Goal: Obtain resource: Download file/media

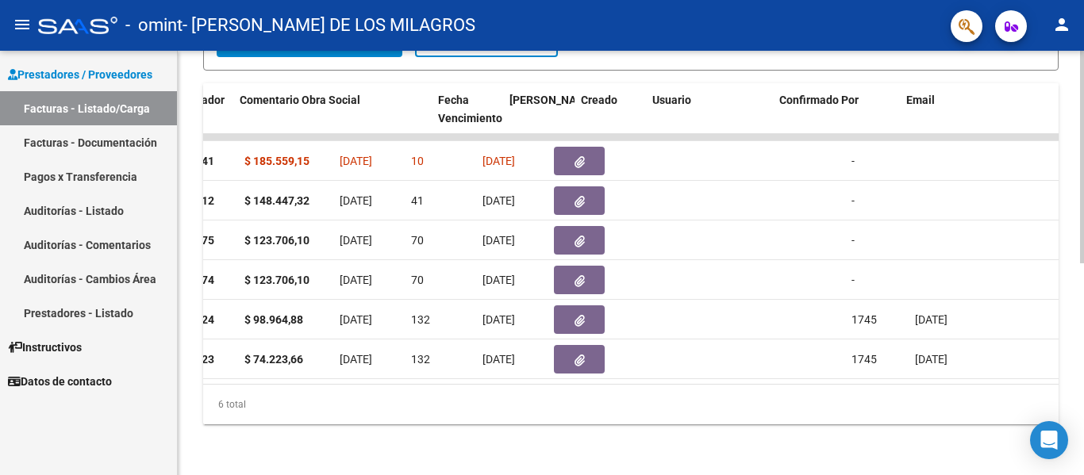
scroll to position [0, 2490]
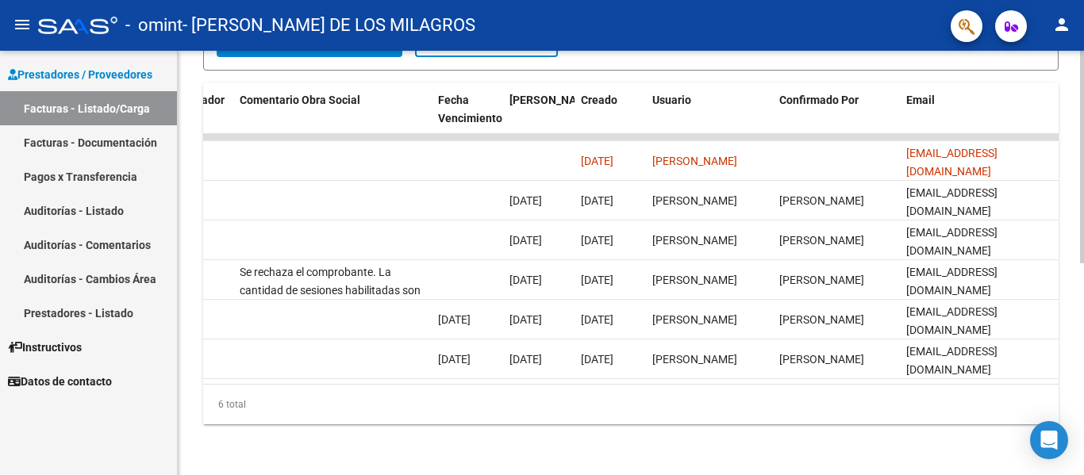
drag, startPoint x: 618, startPoint y: 386, endPoint x: 610, endPoint y: 385, distance: 8.1
click at [612, 386] on div "6 total" at bounding box center [630, 405] width 855 height 40
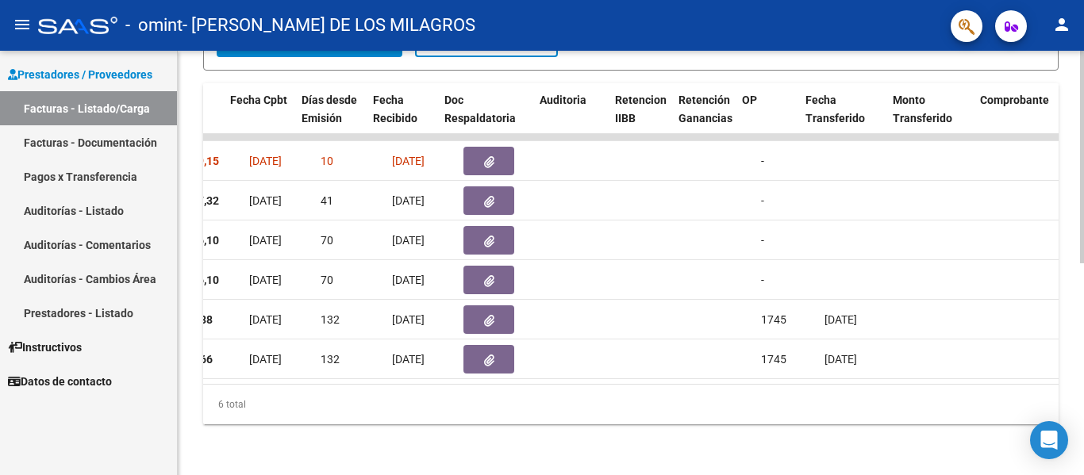
scroll to position [0, 821]
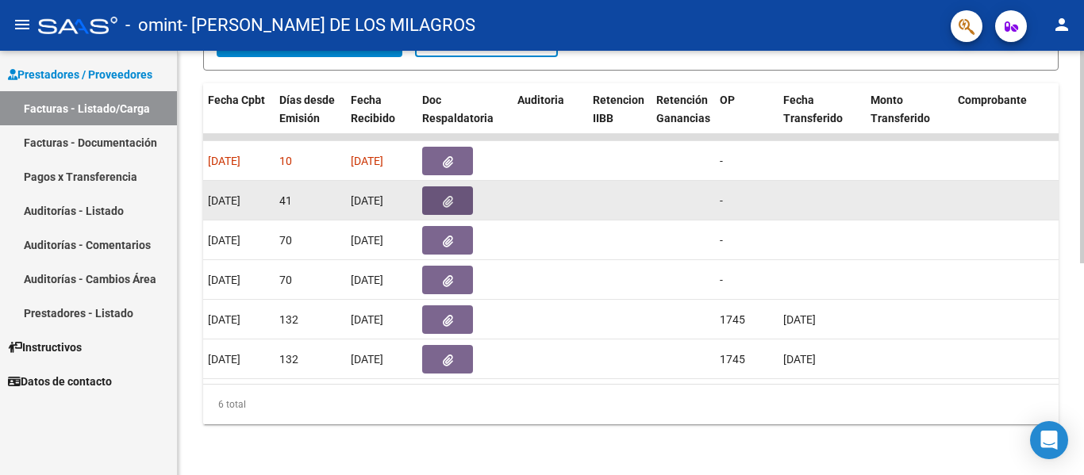
click at [443, 194] on span "button" at bounding box center [448, 201] width 10 height 14
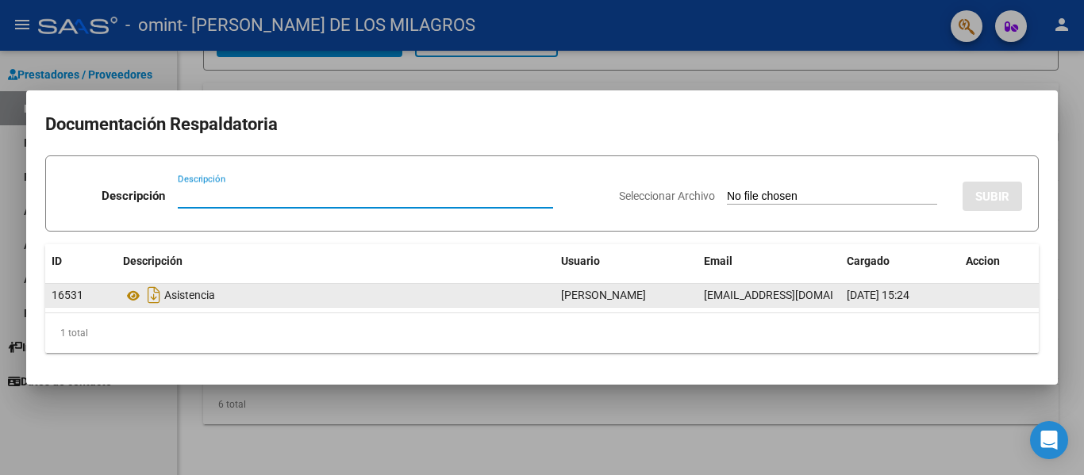
click at [177, 290] on div "Asistencia" at bounding box center [335, 294] width 425 height 25
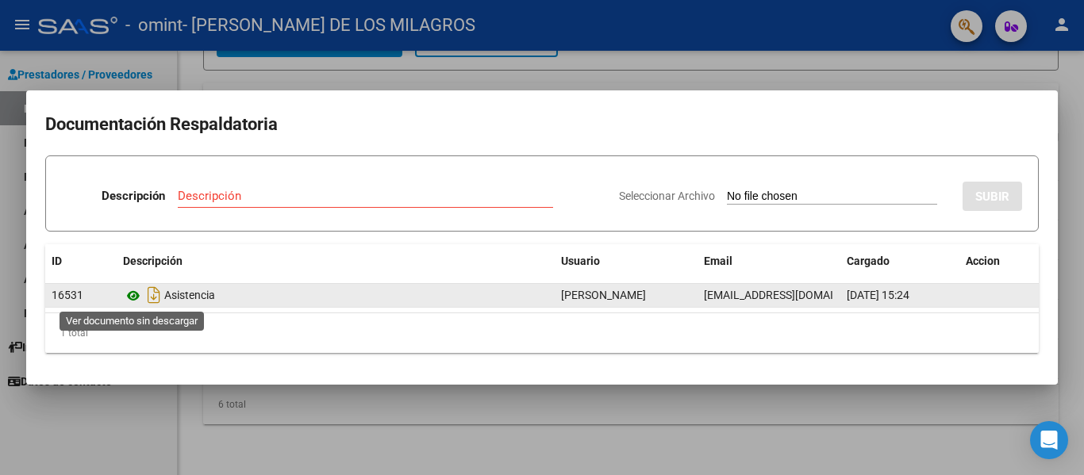
click at [136, 294] on icon at bounding box center [133, 295] width 21 height 19
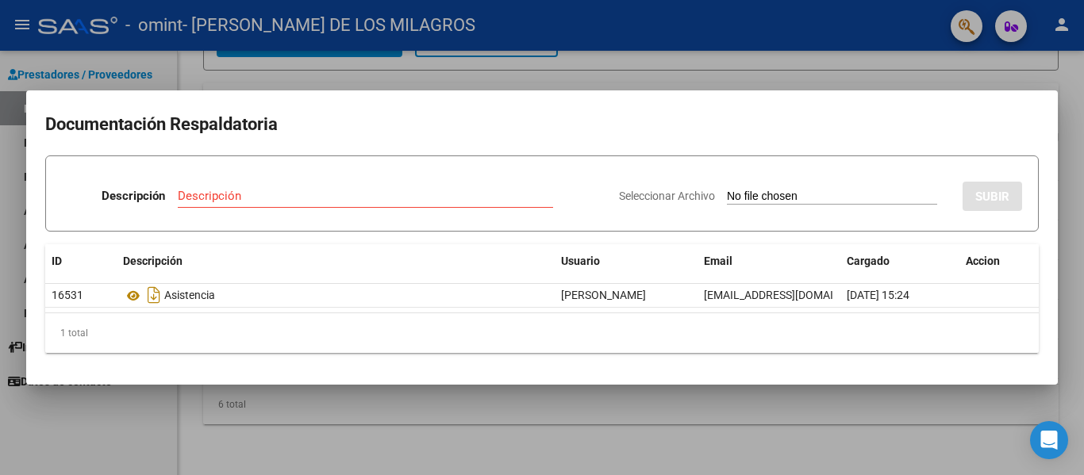
click at [497, 383] on mat-dialog-container "Documentación Respaldatoria Descripción Descripción Seleccionar Archivo SUBIR I…" at bounding box center [541, 237] width 1031 height 294
click at [781, 443] on div at bounding box center [542, 237] width 1084 height 475
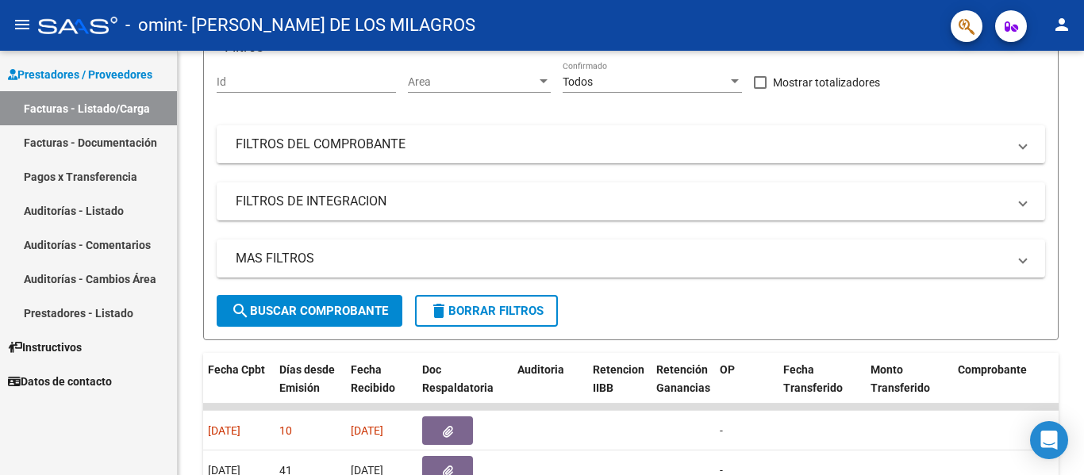
scroll to position [106, 0]
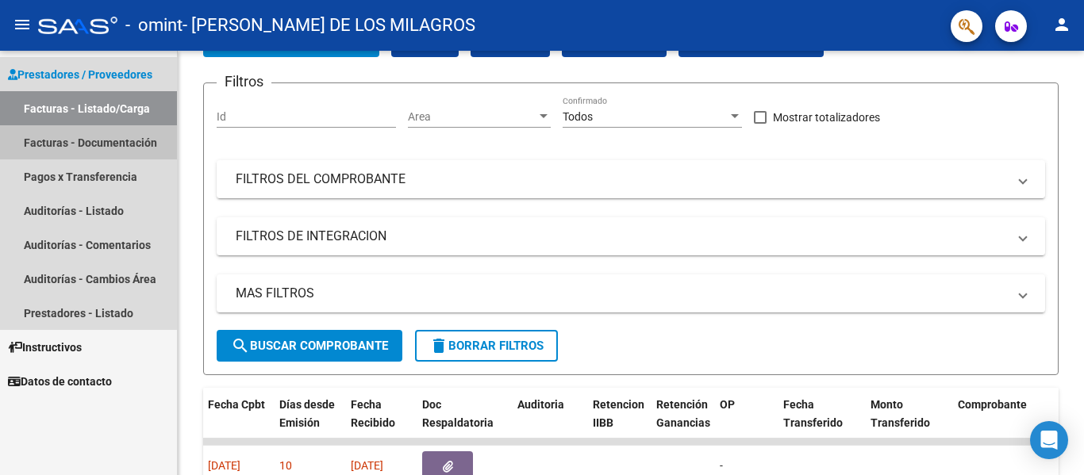
click at [65, 147] on link "Facturas - Documentación" at bounding box center [88, 142] width 177 height 34
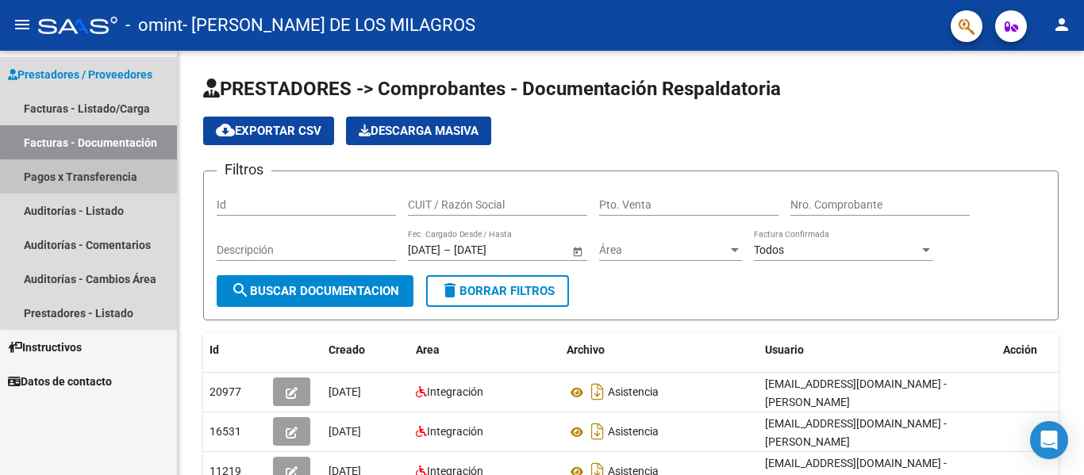
click at [111, 184] on link "Pagos x Transferencia" at bounding box center [88, 176] width 177 height 34
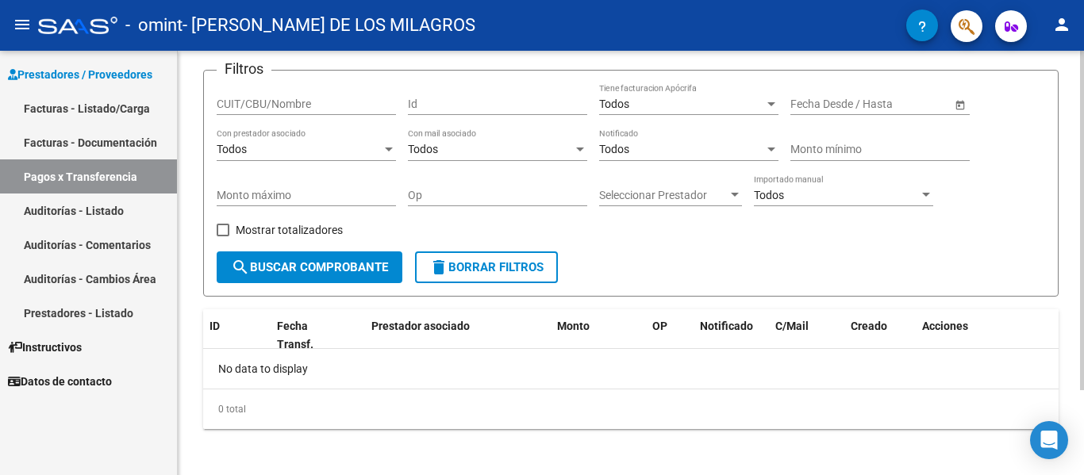
scroll to position [106, 0]
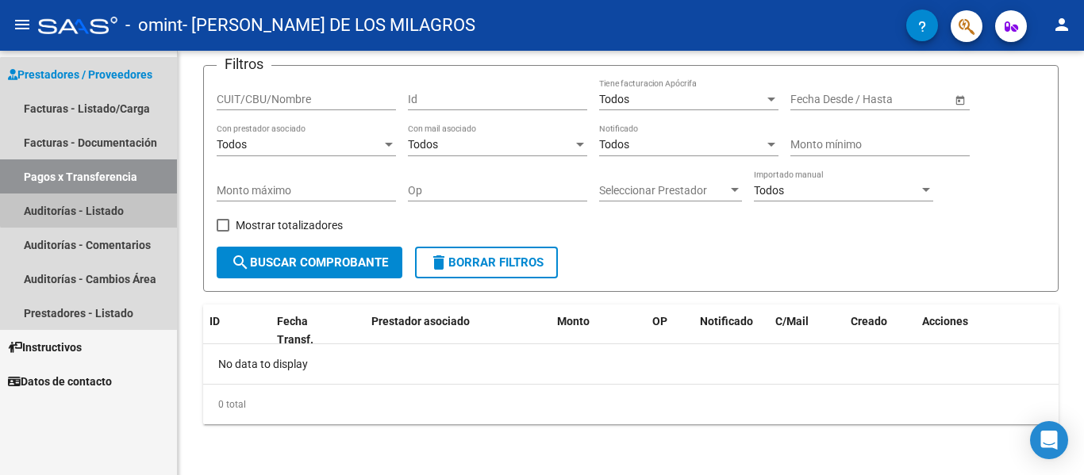
click at [97, 205] on link "Auditorías - Listado" at bounding box center [88, 211] width 177 height 34
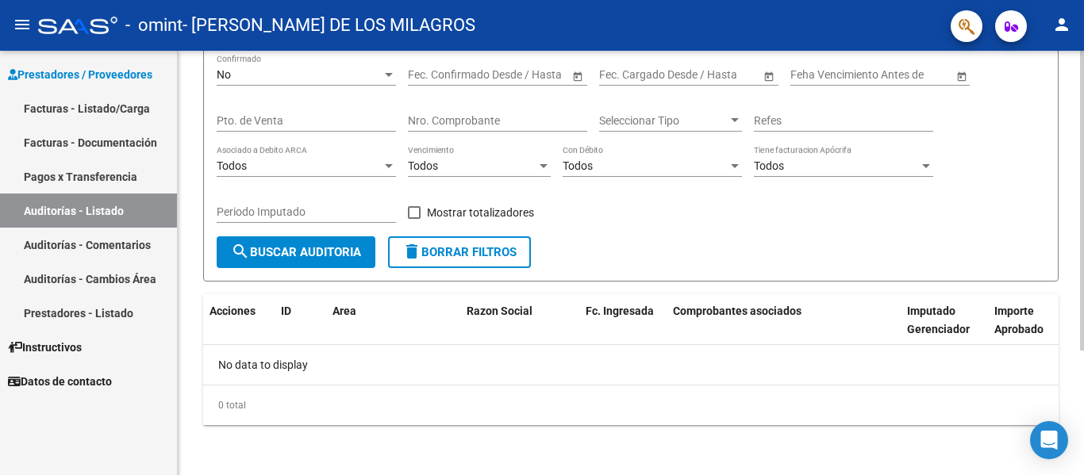
scroll to position [176, 0]
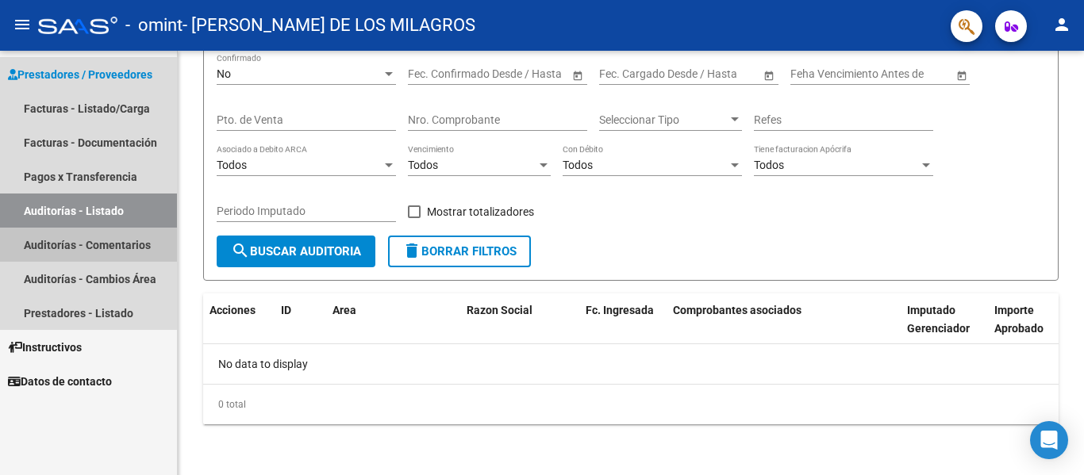
click at [74, 236] on link "Auditorías - Comentarios" at bounding box center [88, 245] width 177 height 34
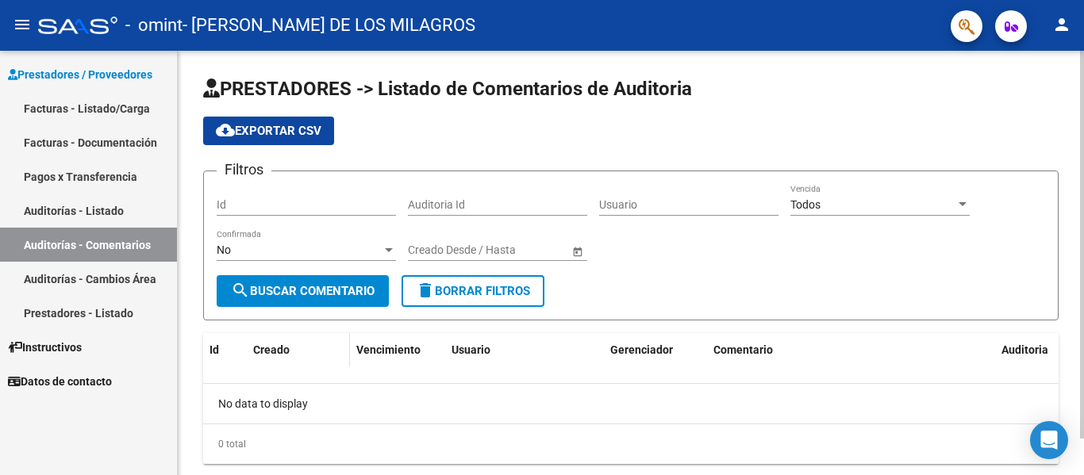
scroll to position [40, 0]
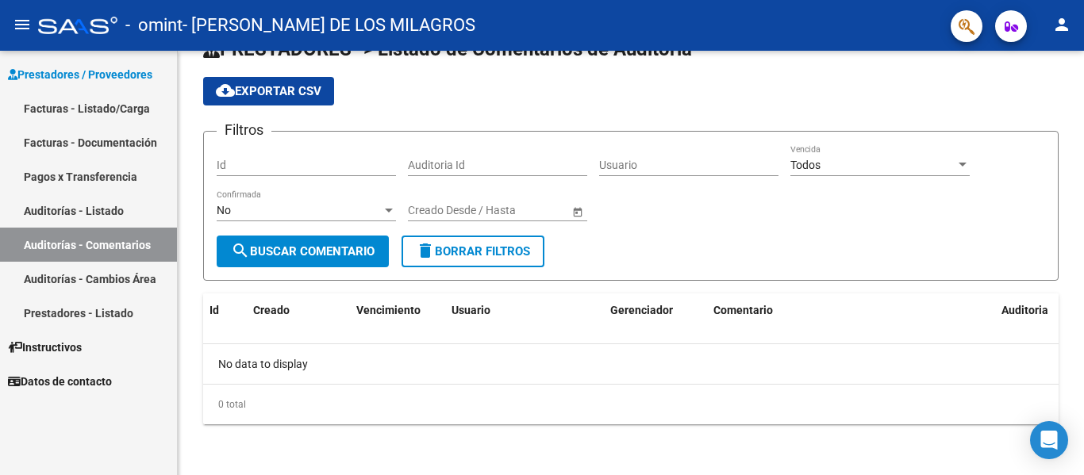
click at [117, 280] on link "Auditorías - Cambios Área" at bounding box center [88, 279] width 177 height 34
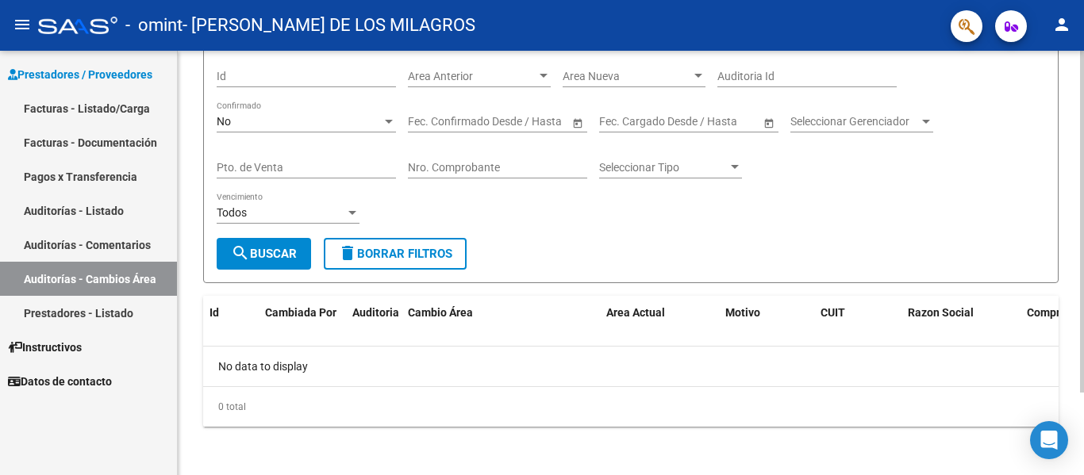
scroll to position [102, 0]
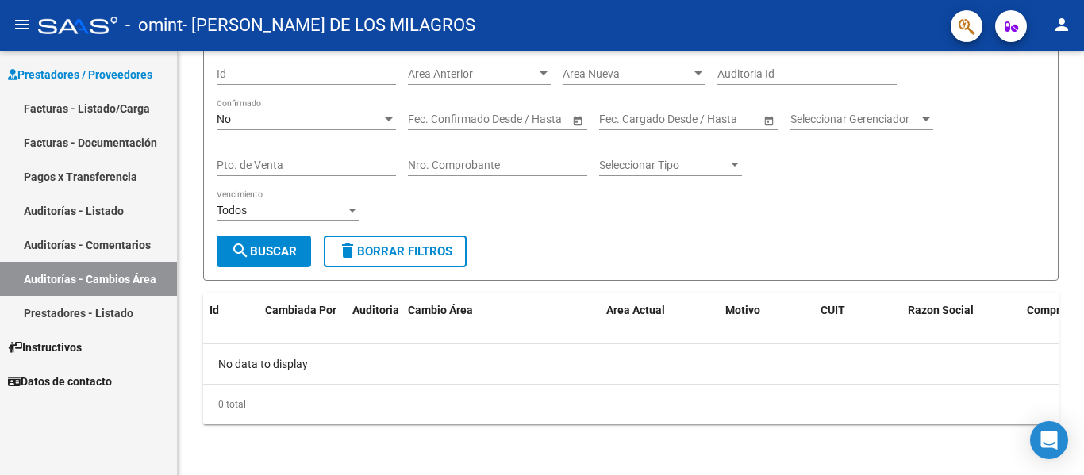
click at [81, 302] on link "Prestadores - Listado" at bounding box center [88, 313] width 177 height 34
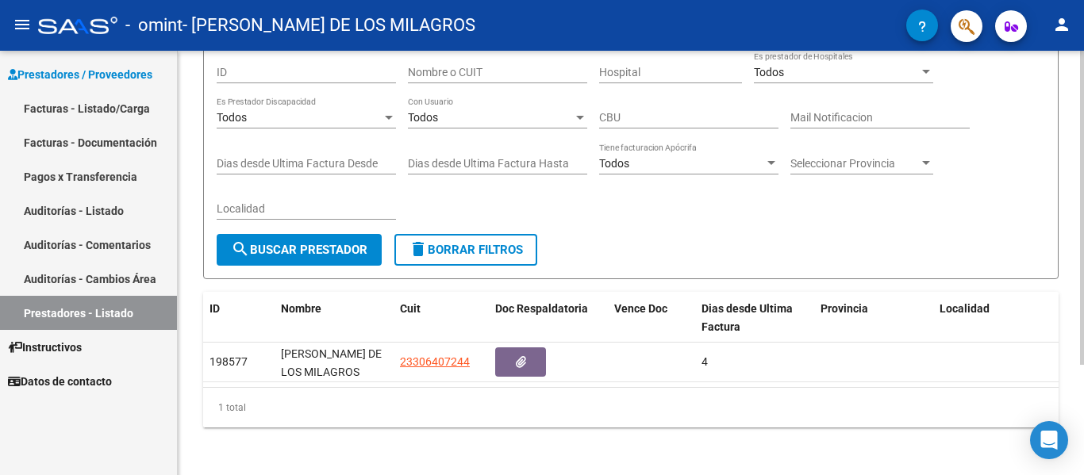
scroll to position [148, 0]
